Goal: Communication & Community: Answer question/provide support

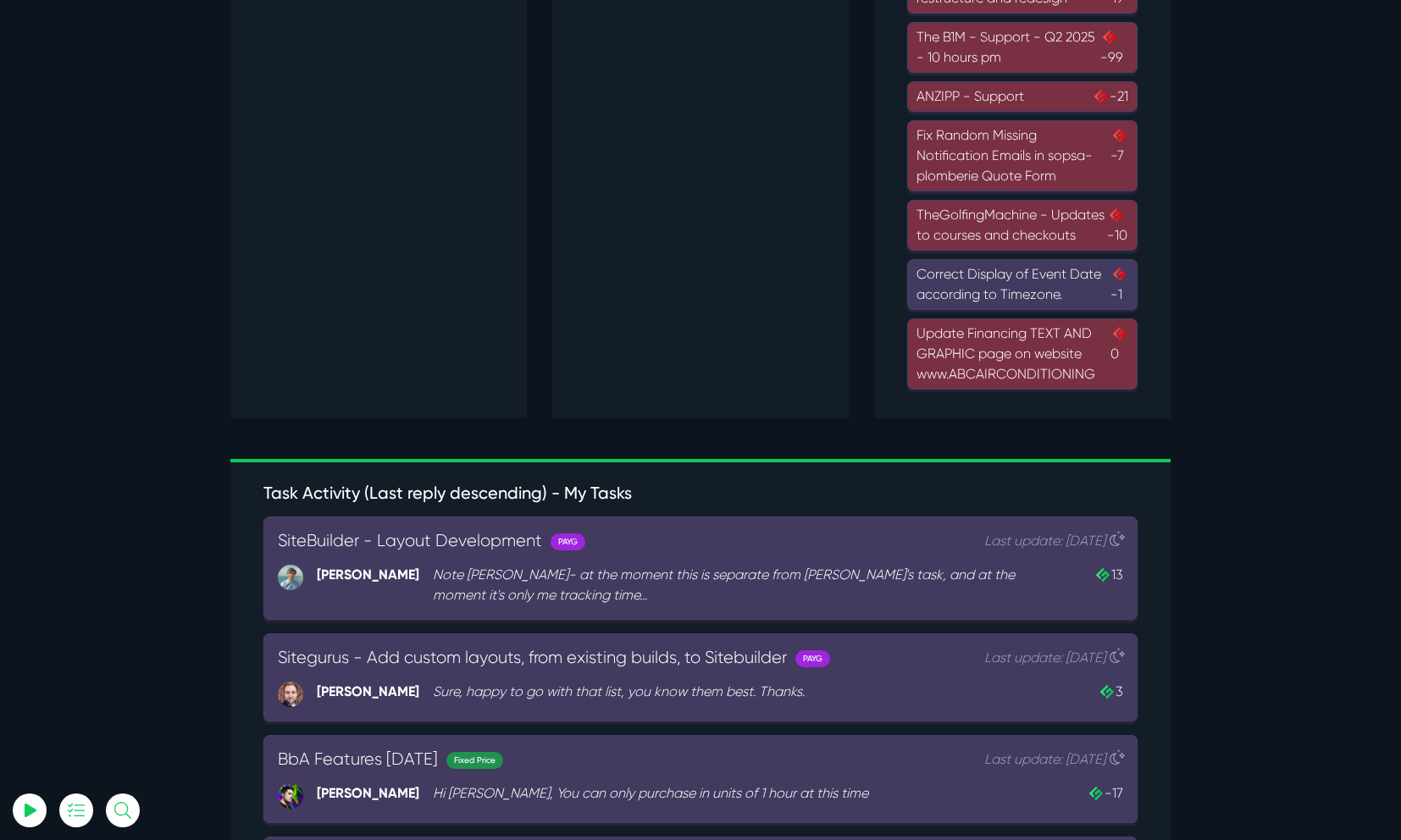
scroll to position [1586, 0]
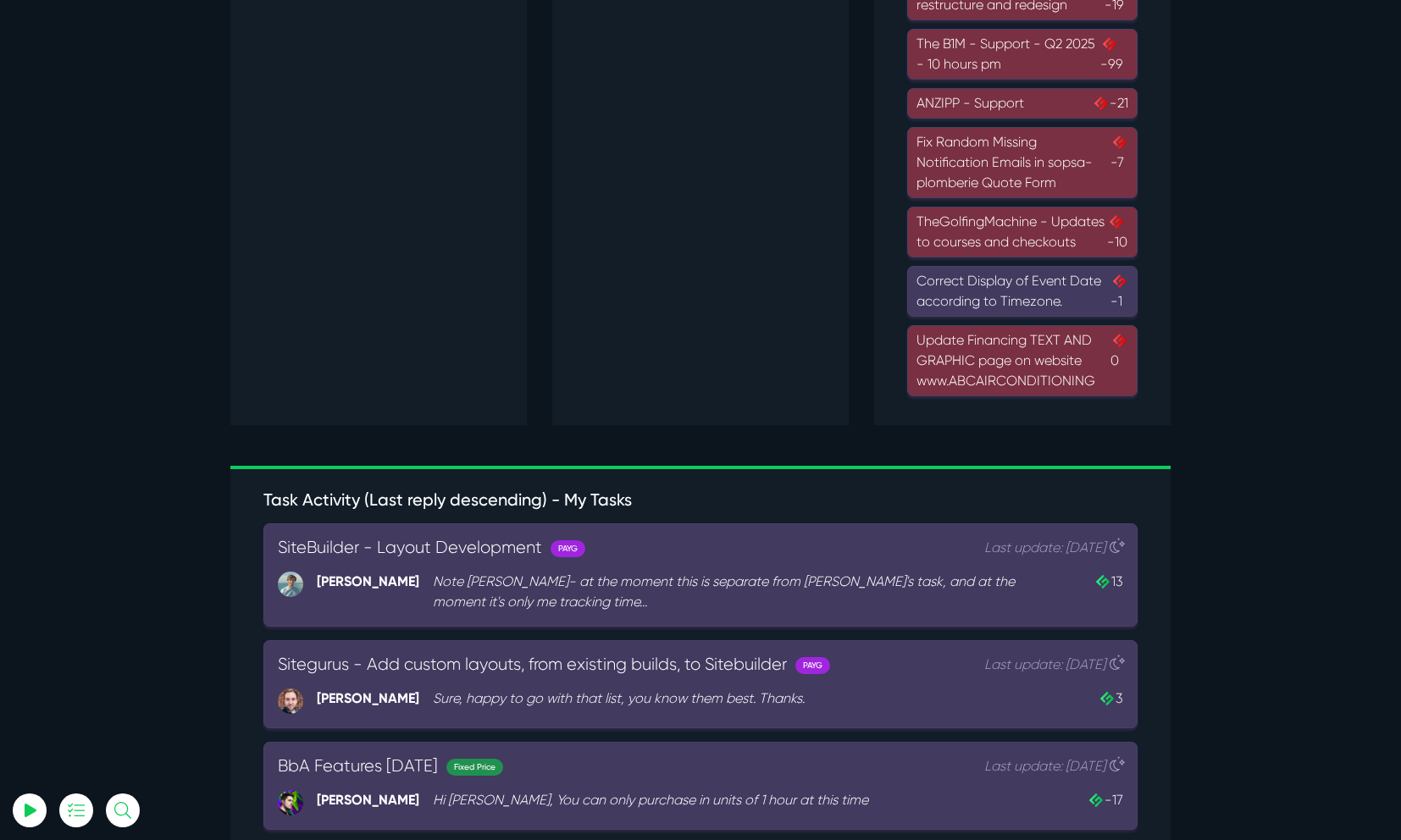
click at [972, 370] on div "Update Financing TEXT AND GRAPHIC page on website www.ABCAIRCONDITIONING 0" at bounding box center [1022, 361] width 212 height 61
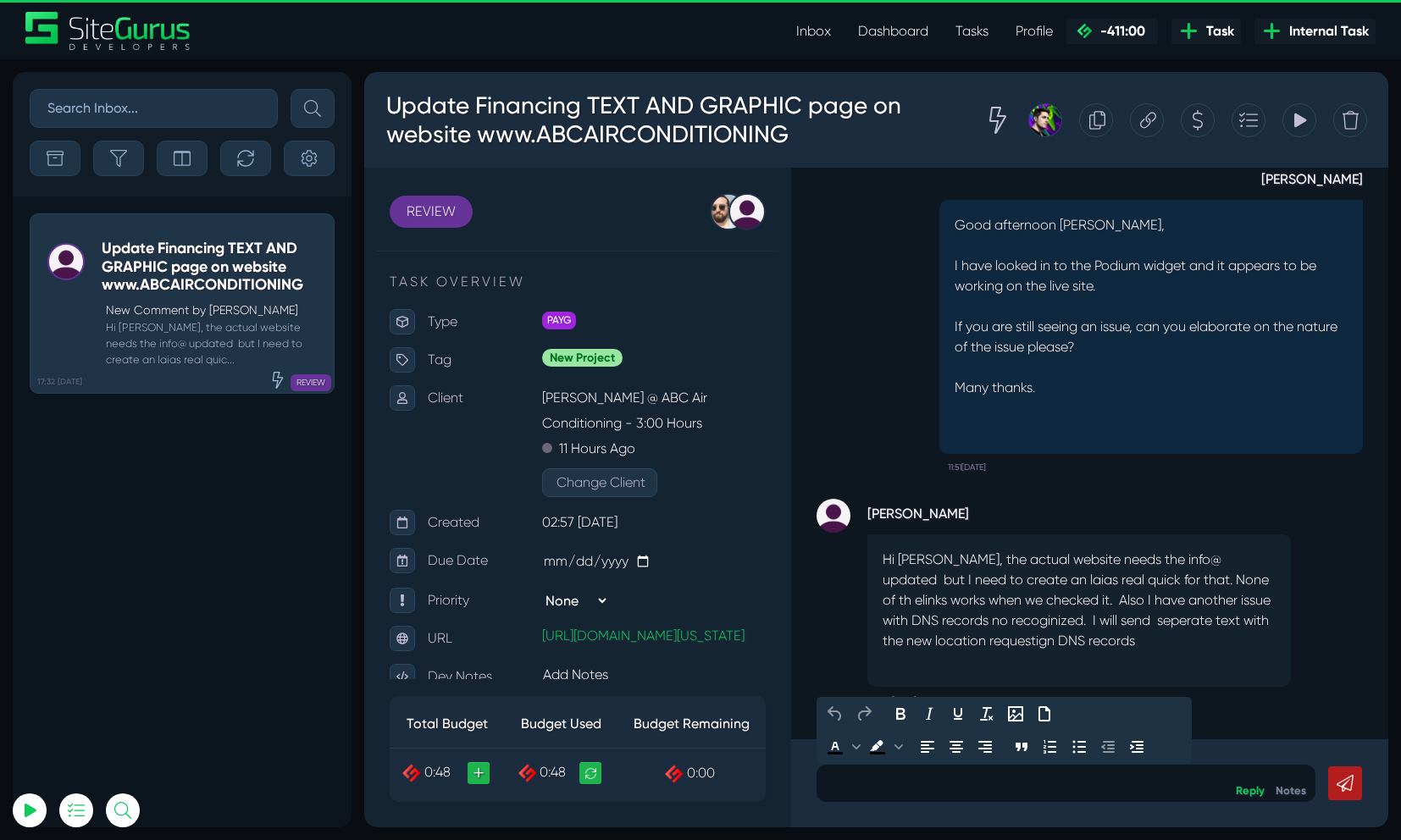
drag, startPoint x: 951, startPoint y: 773, endPoint x: 948, endPoint y: 783, distance: 10.4
click at [948, 783] on p at bounding box center [1066, 783] width 473 height 20
click at [1129, 792] on p "Good morning Karon, please ensure that when" at bounding box center [1066, 783] width 473 height 20
drag, startPoint x: 1057, startPoint y: 786, endPoint x: 963, endPoint y: 792, distance: 94.2
click at [963, 792] on p "Good morning Karon, please ensure that when" at bounding box center [1066, 783] width 473 height 20
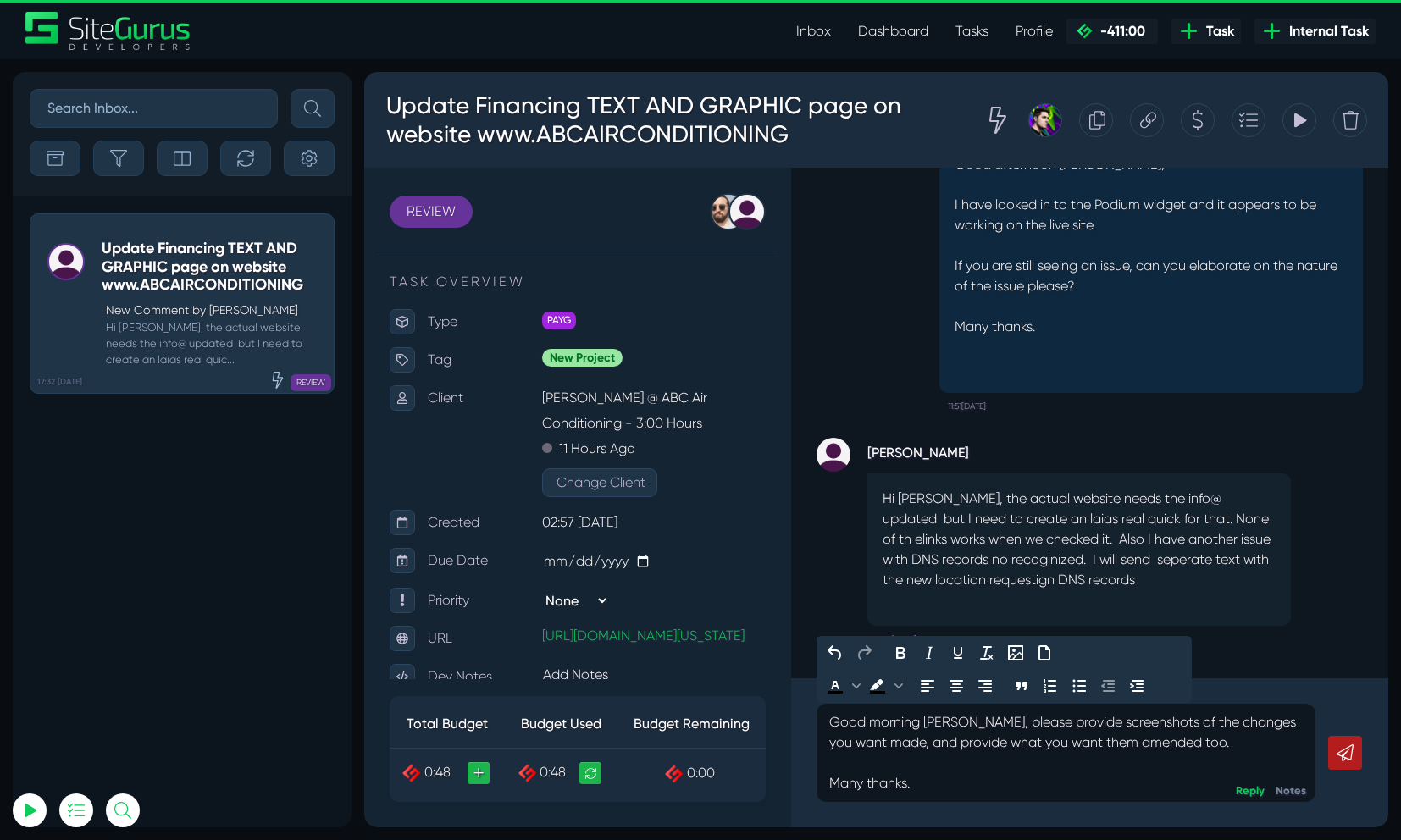
click at [971, 722] on p "Good morning Karon, please provide screenshots of the changes you want made, an…" at bounding box center [1066, 752] width 473 height 81
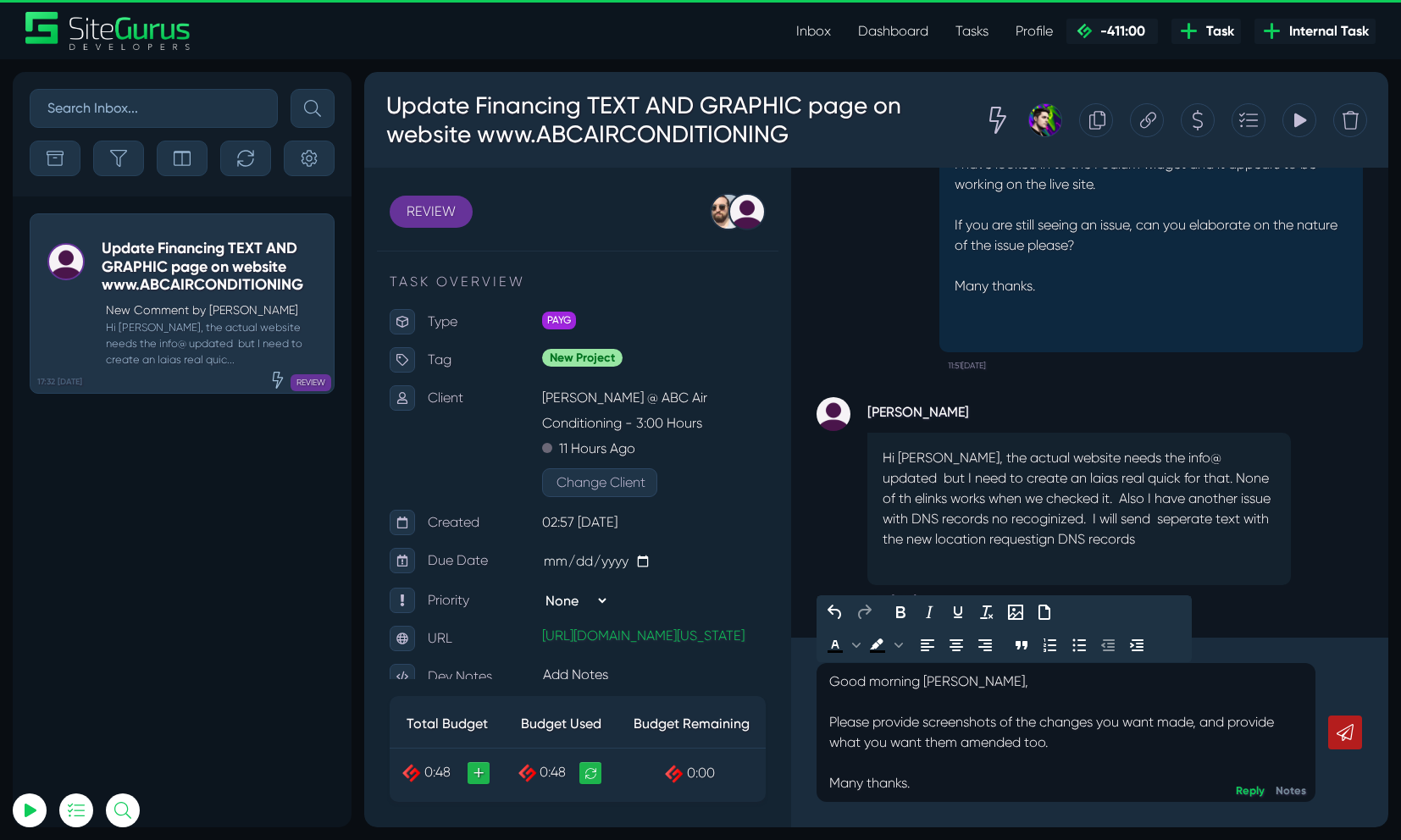
click at [1055, 743] on p "Good morning Karon, Please provide screenshots of the changes you want made, an…" at bounding box center [1066, 732] width 473 height 122
drag, startPoint x: 1045, startPoint y: 725, endPoint x: 1095, endPoint y: 724, distance: 50.0
click at [1095, 724] on p "Good morning Karon, Please provide screenshots of the changes you want made, an…" at bounding box center [1066, 732] width 473 height 122
click at [1123, 737] on p "Good morning Karon, Please provide screenshots of the changes you want made, an…" at bounding box center [1066, 732] width 473 height 122
click at [1337, 743] on link at bounding box center [1345, 732] width 34 height 34
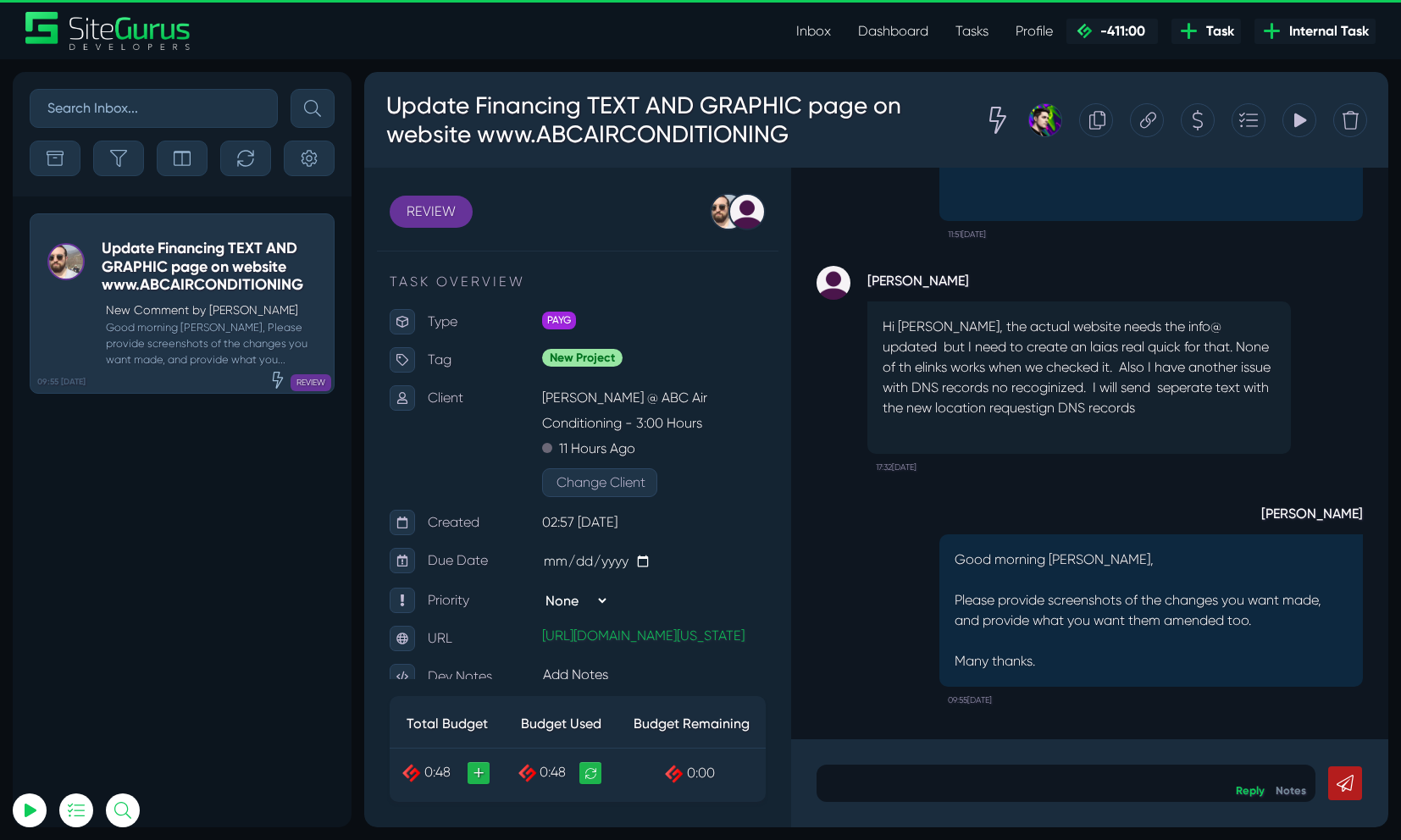
click at [880, 32] on link "Dashboard" at bounding box center [893, 31] width 98 height 34
